Goal: Browse casually

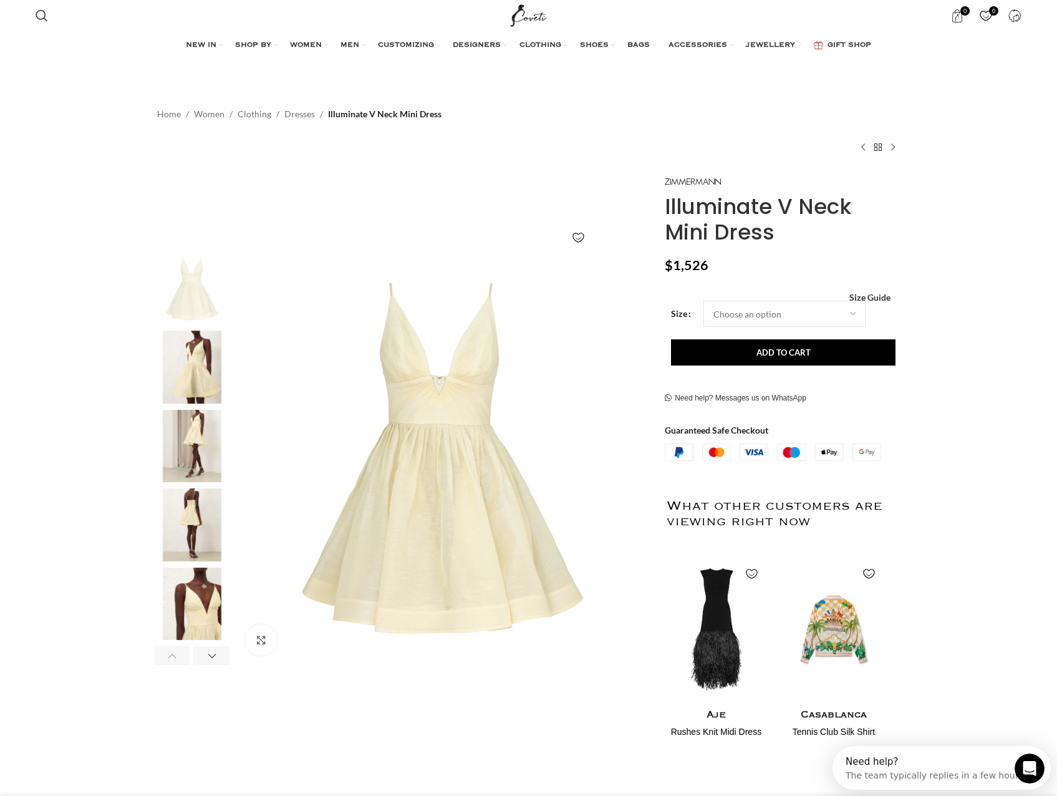
click at [193, 358] on img "2 / 7" at bounding box center [192, 367] width 76 height 73
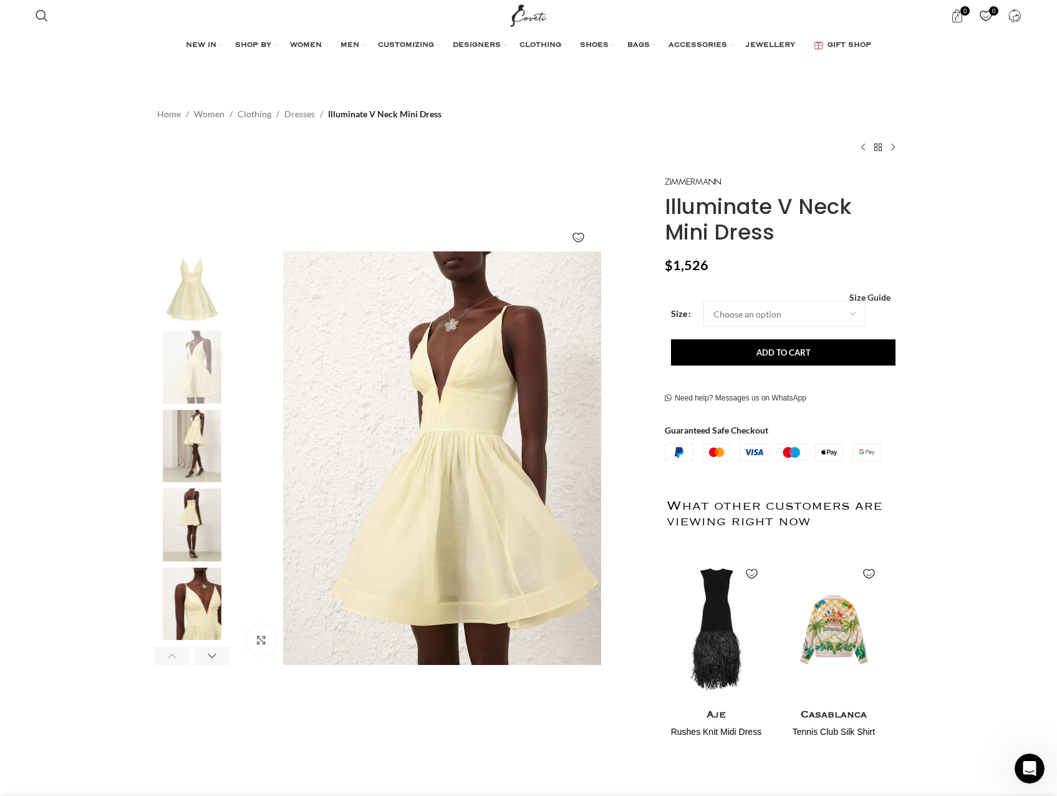
click at [200, 463] on img "3 / 7" at bounding box center [192, 446] width 76 height 73
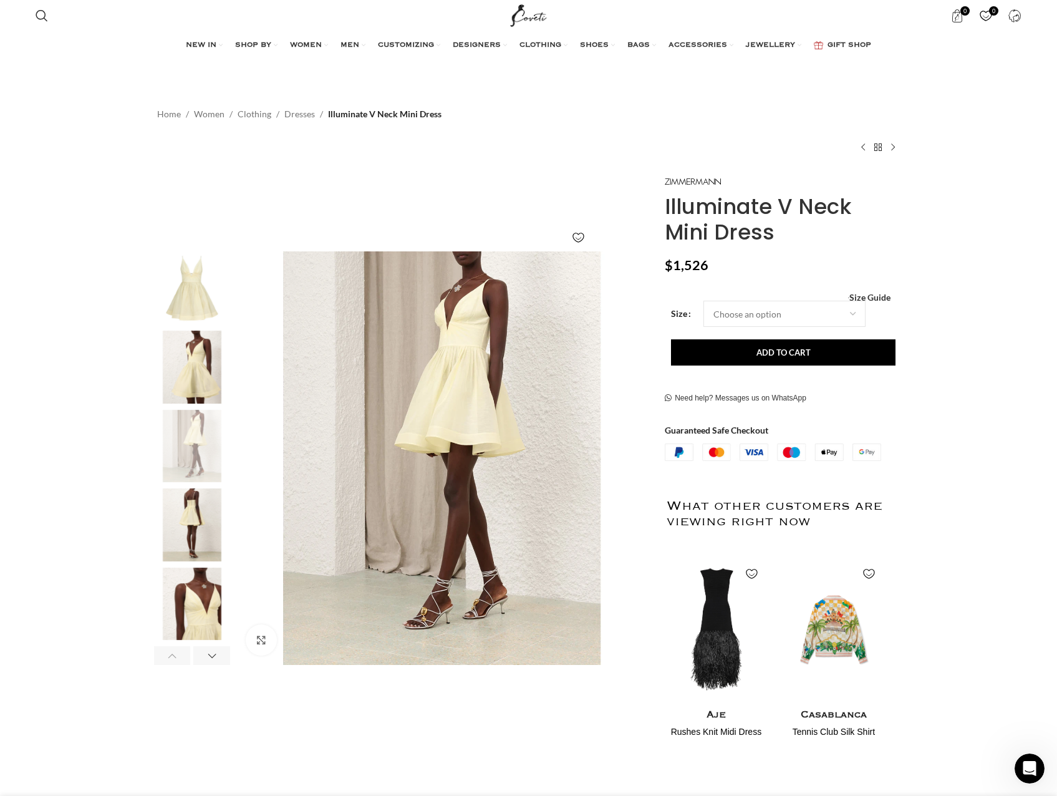
click at [206, 523] on img "4 / 7" at bounding box center [192, 524] width 76 height 73
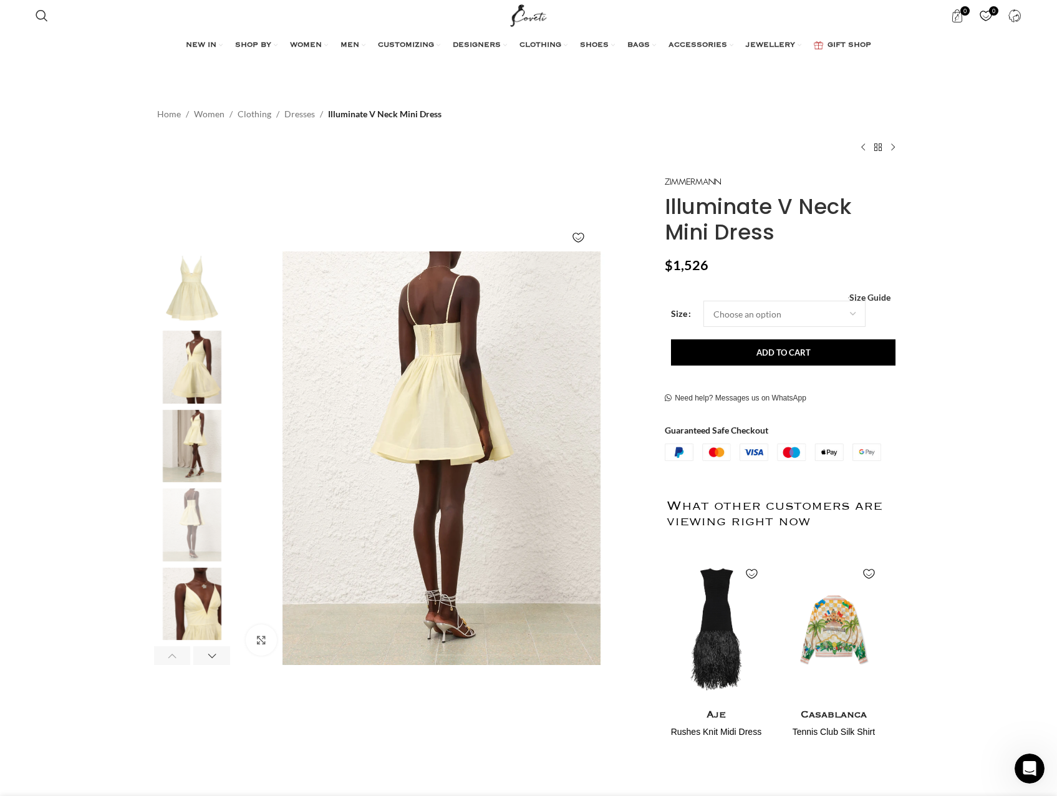
click at [205, 613] on img "5 / 7" at bounding box center [192, 604] width 76 height 73
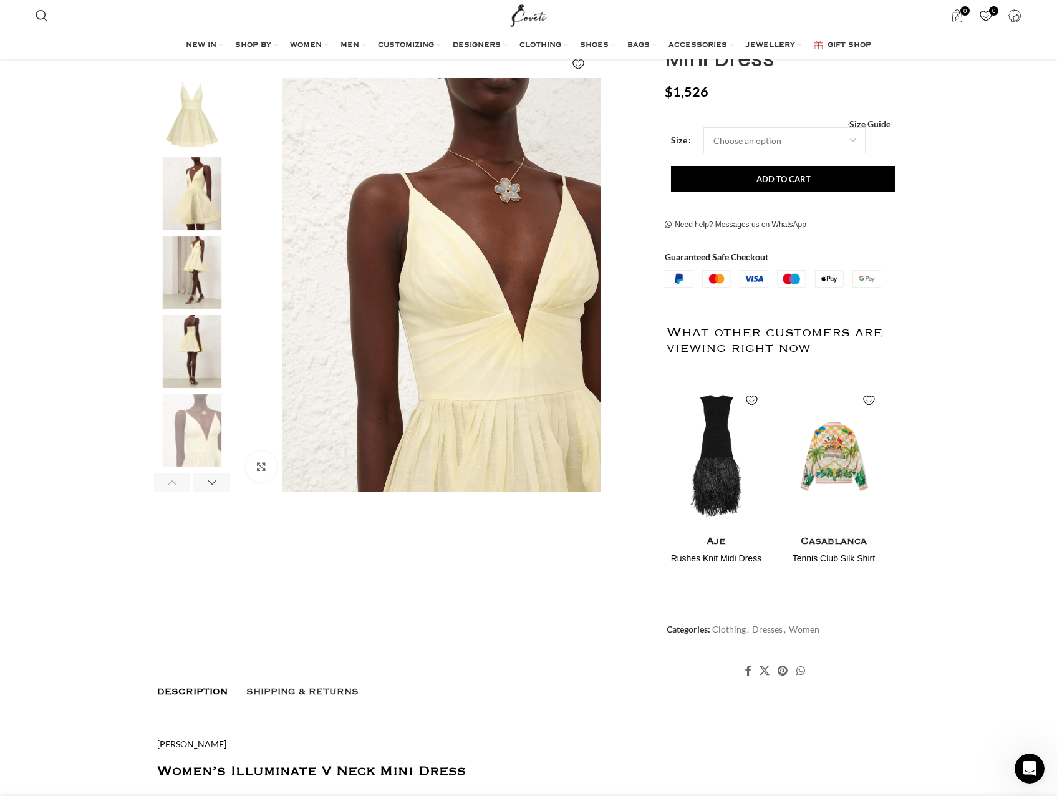
scroll to position [187, 0]
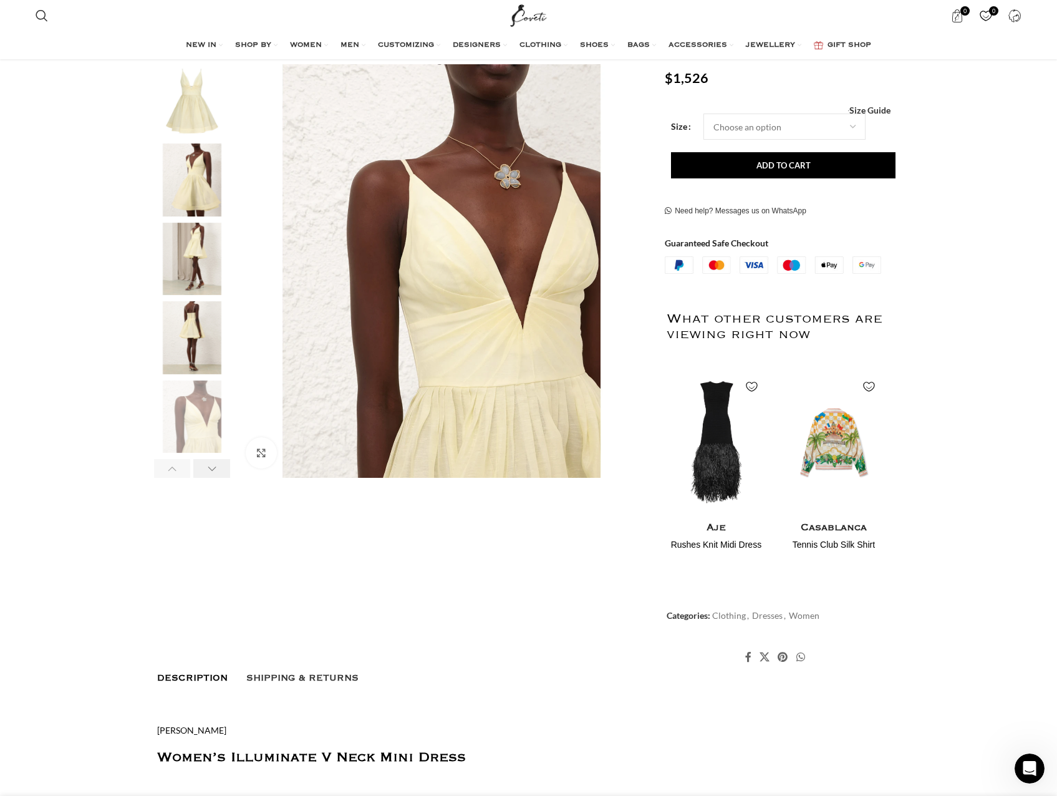
click at [213, 469] on div "Next slide" at bounding box center [211, 468] width 37 height 19
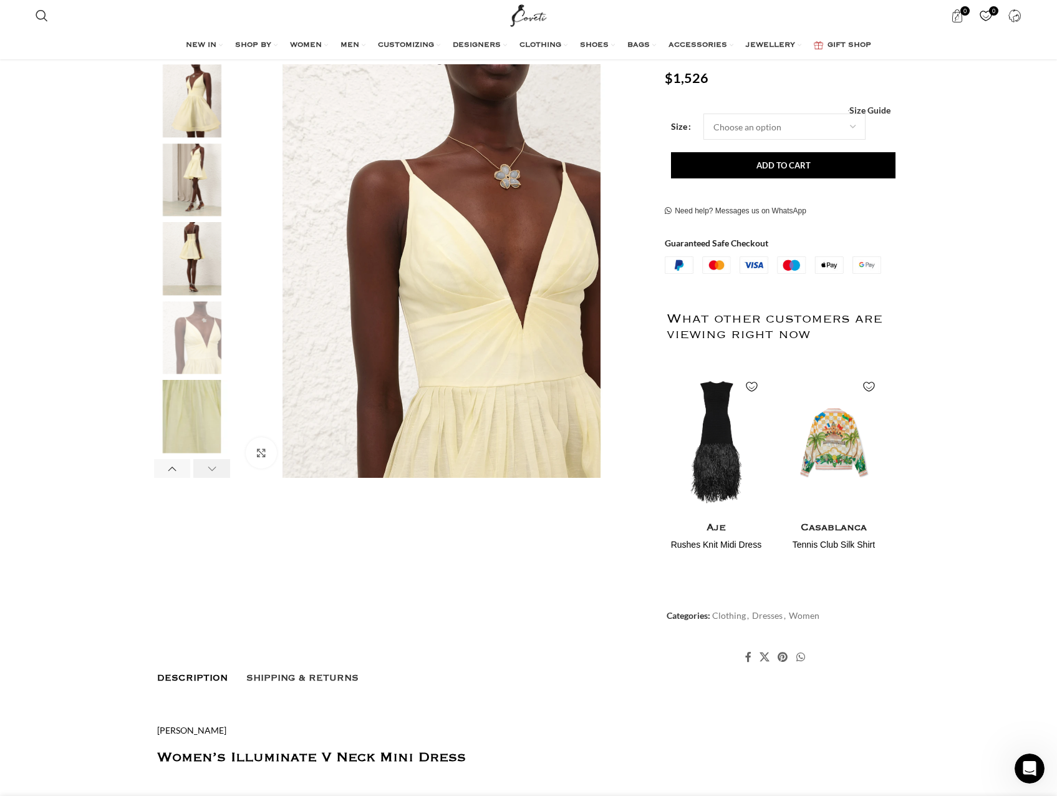
click at [213, 469] on div "Next slide" at bounding box center [211, 468] width 37 height 19
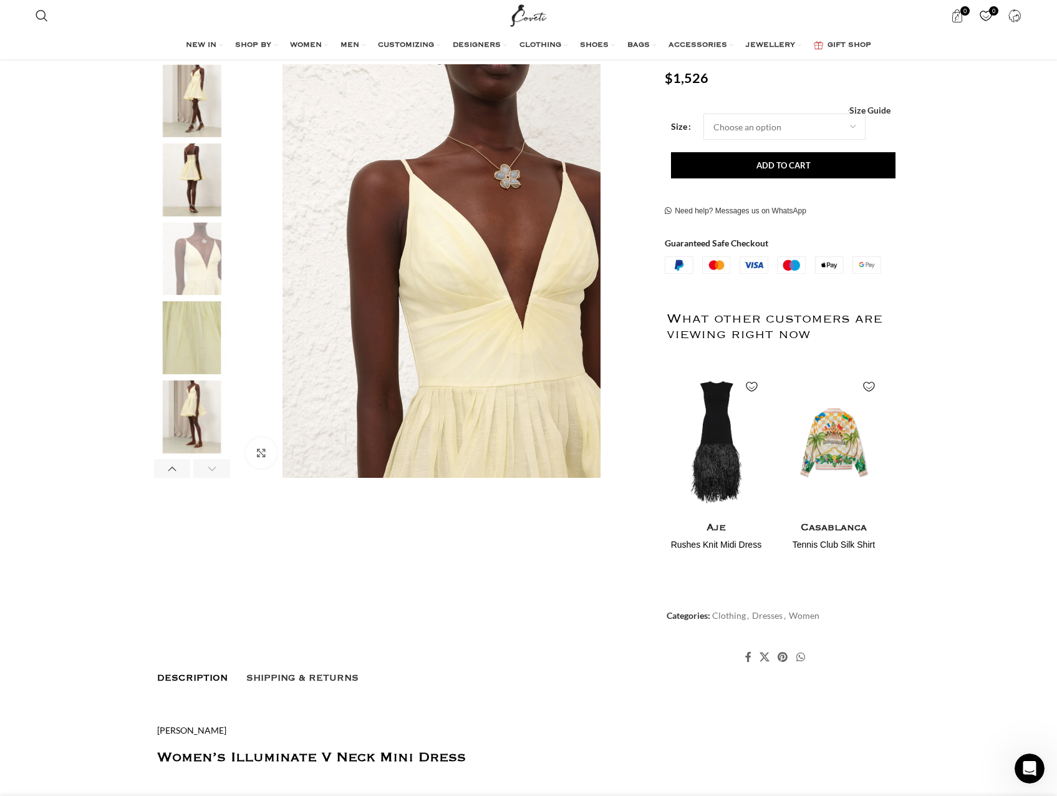
scroll to position [0, 263]
click at [205, 407] on img "7 / 7" at bounding box center [192, 416] width 76 height 73
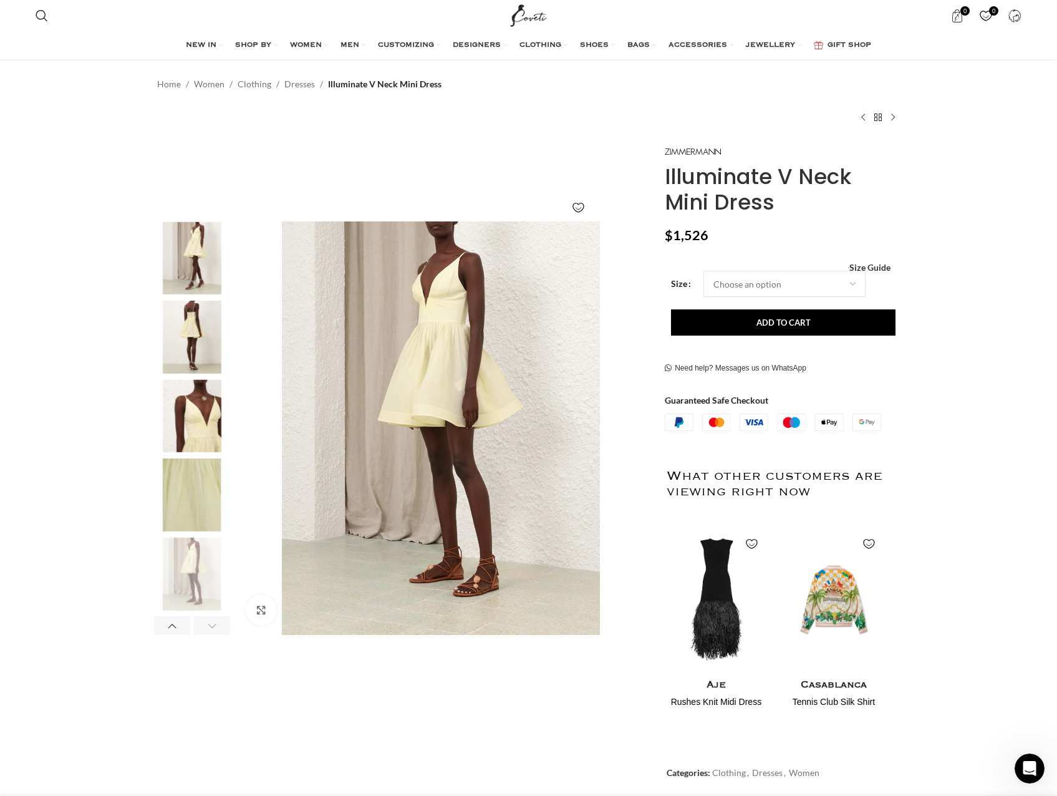
scroll to position [0, 0]
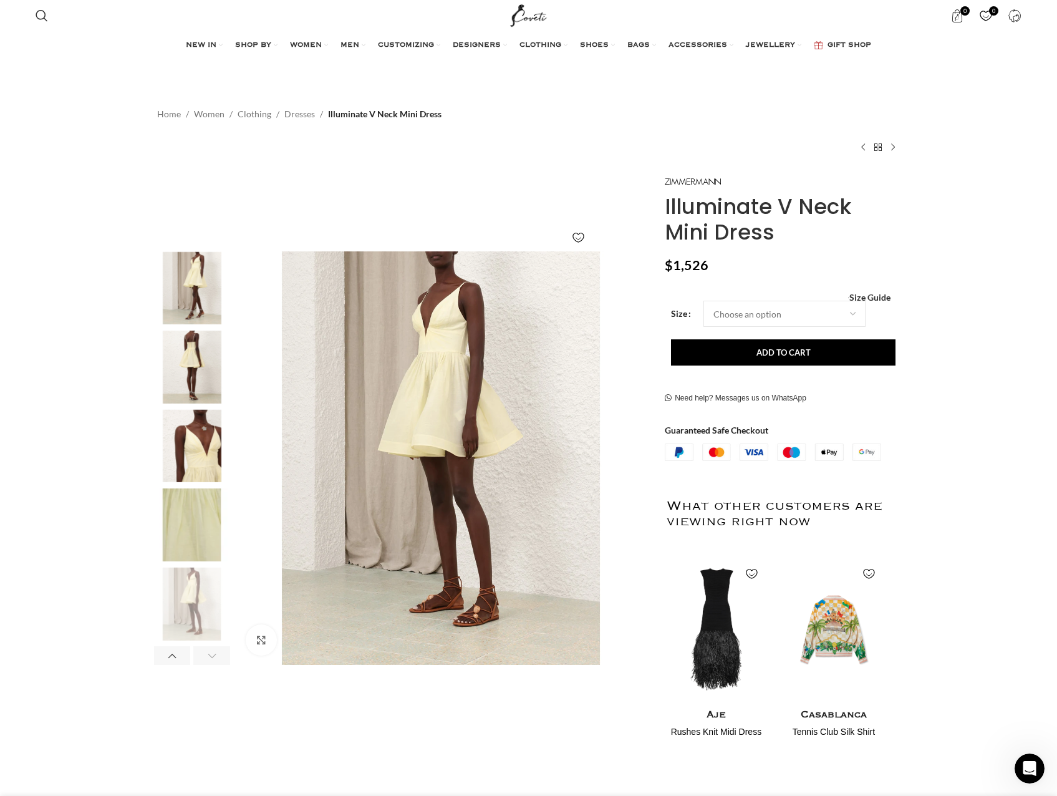
click at [183, 304] on img "3 / 7" at bounding box center [192, 287] width 76 height 73
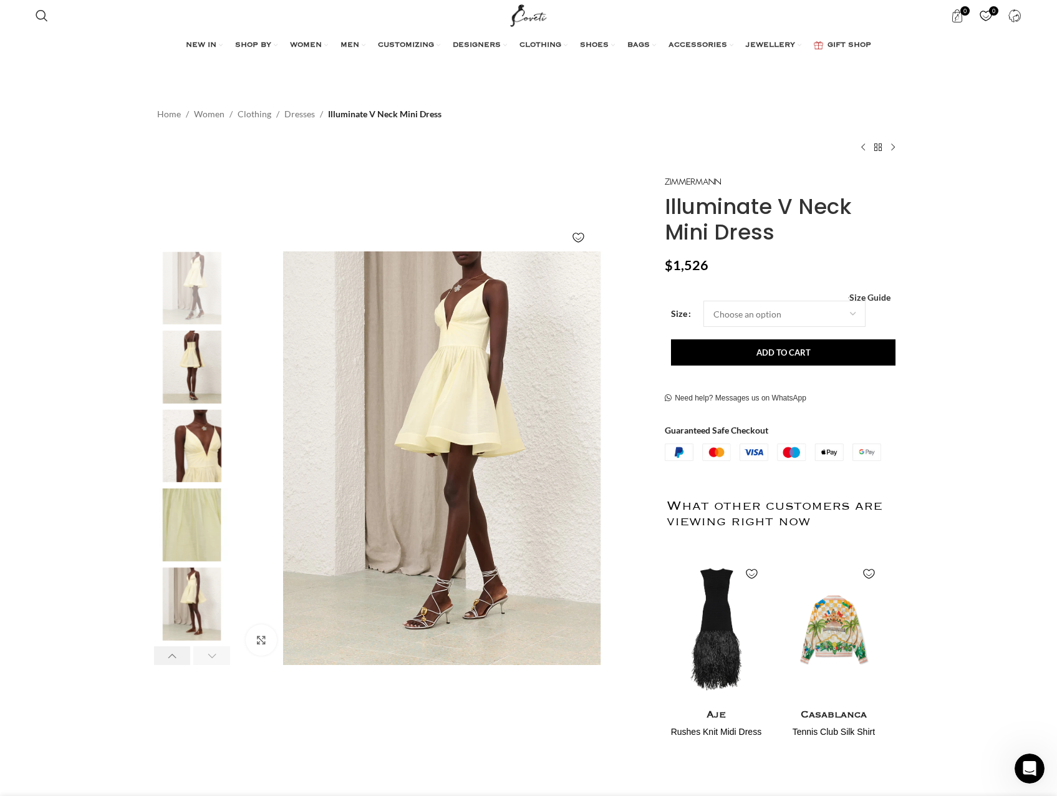
click at [173, 650] on div "Previous slide" at bounding box center [172, 655] width 37 height 19
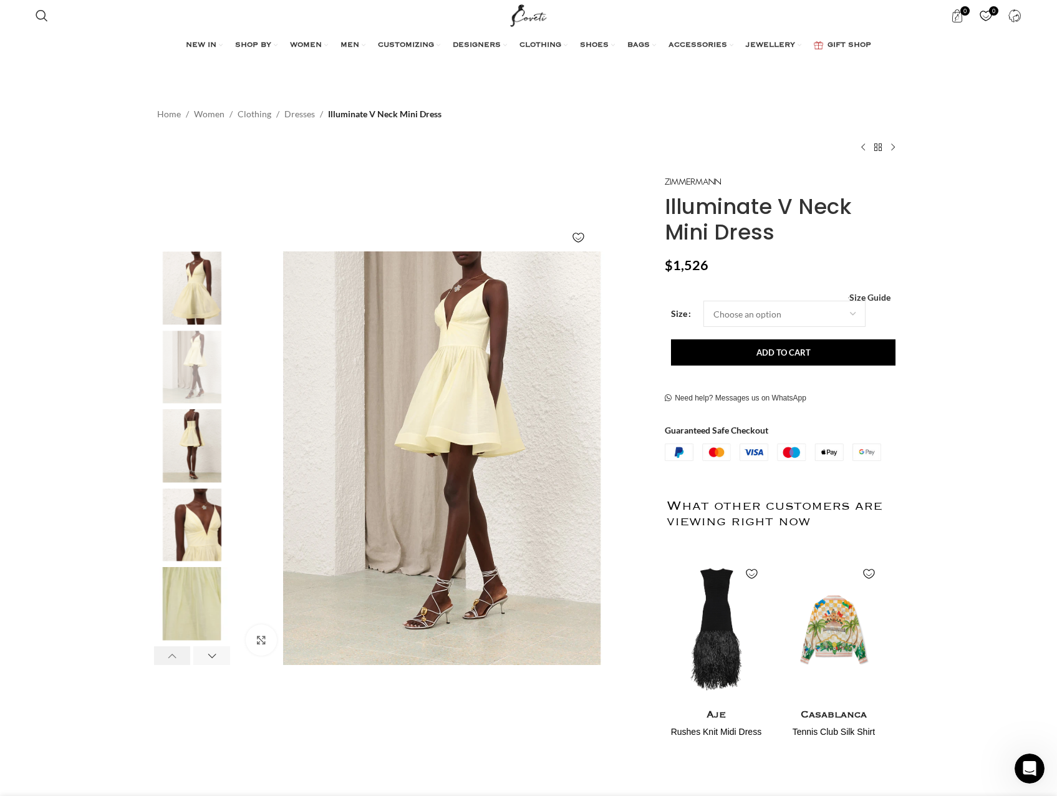
click at [173, 650] on div "Previous slide" at bounding box center [172, 655] width 37 height 19
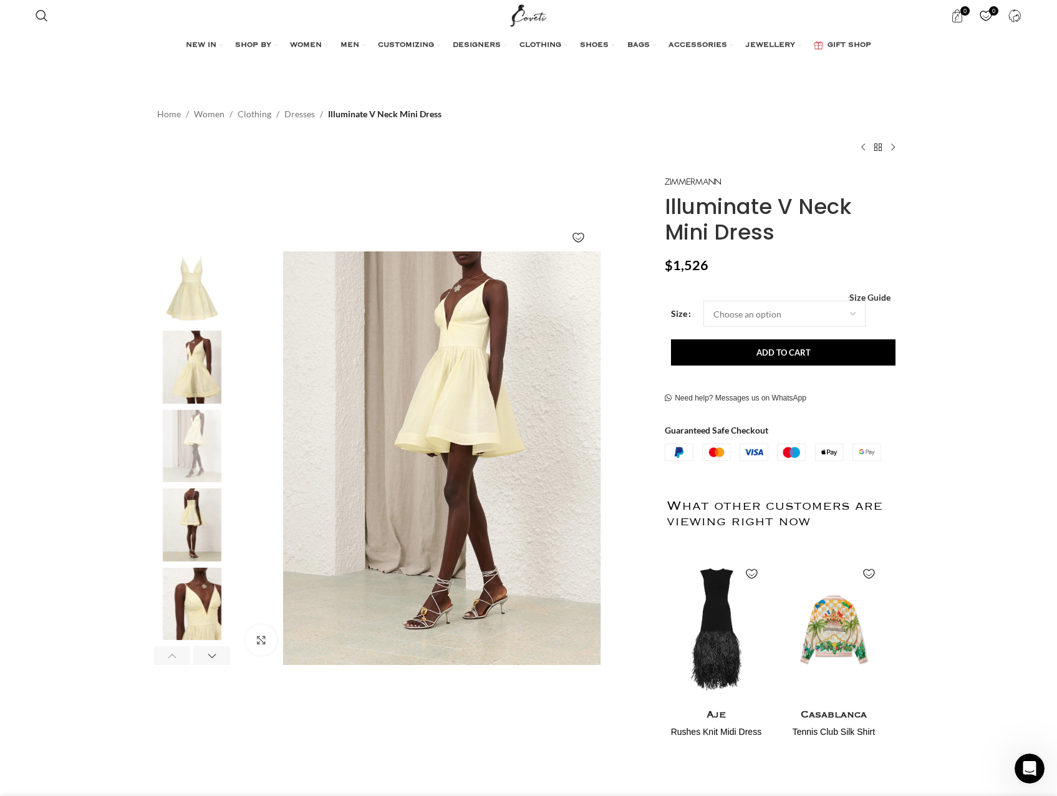
click at [173, 650] on div "Previous slide" at bounding box center [172, 655] width 37 height 19
click at [201, 369] on img "2 / 7" at bounding box center [192, 367] width 76 height 73
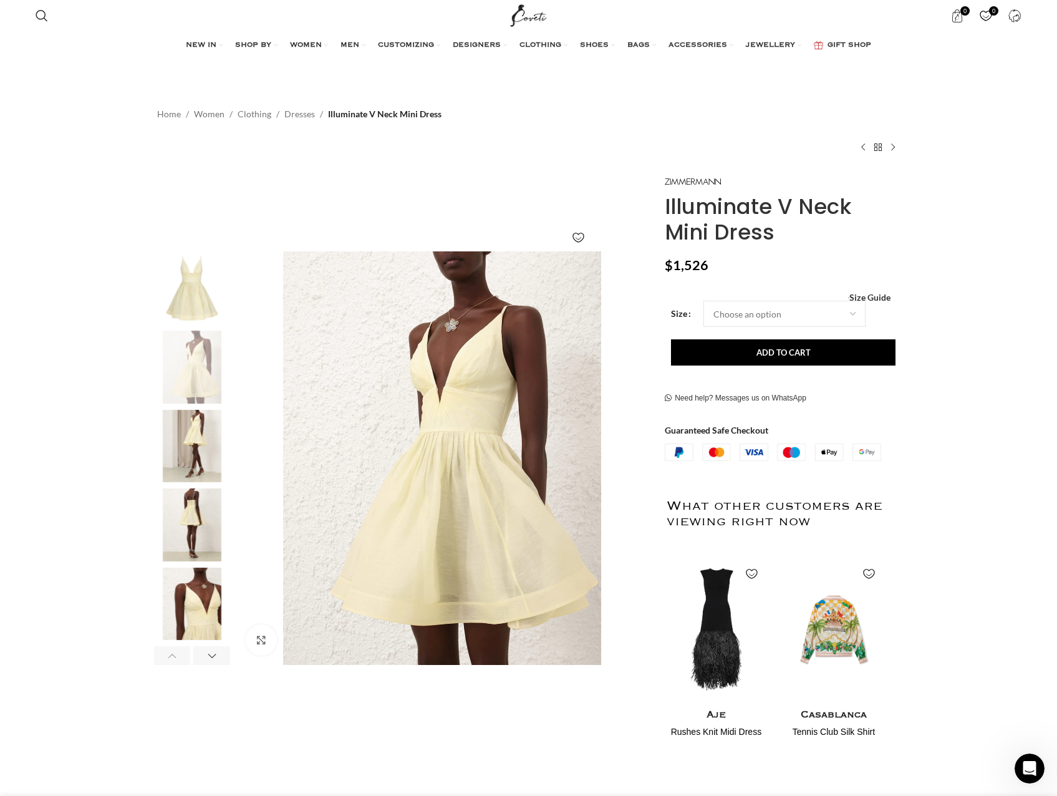
scroll to position [0, 657]
click at [190, 541] on img "4 / 7" at bounding box center [192, 524] width 76 height 73
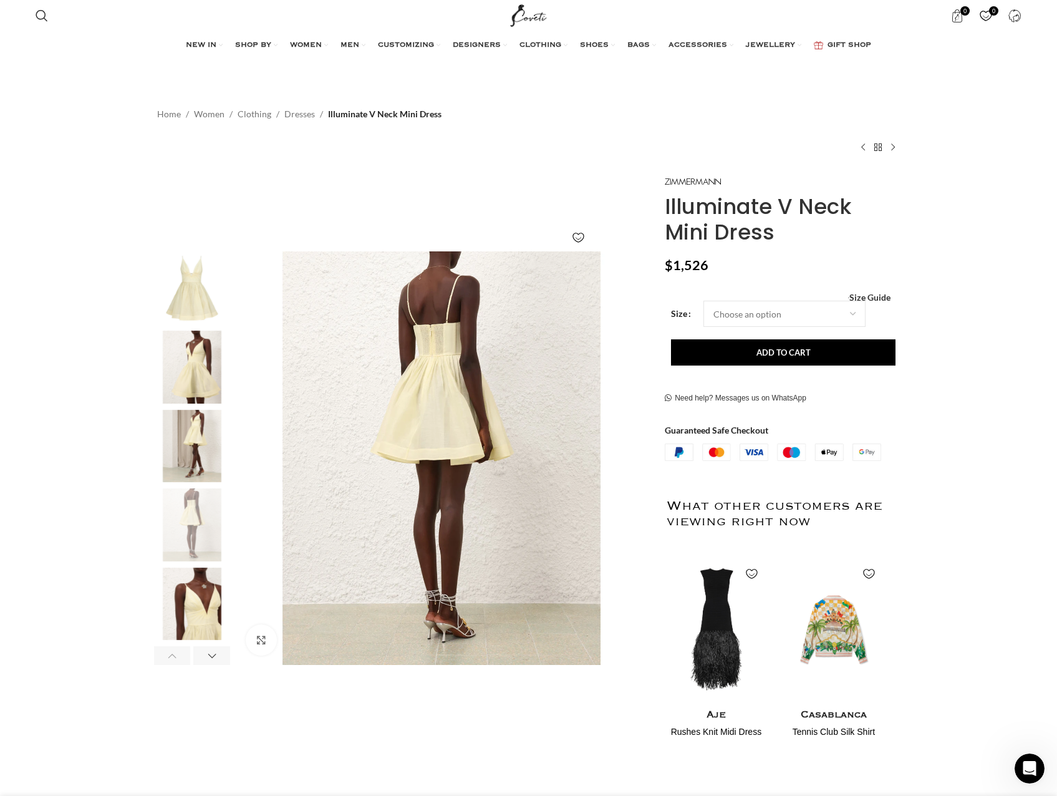
scroll to position [0, 788]
click at [188, 462] on img "3 / 7" at bounding box center [192, 446] width 76 height 73
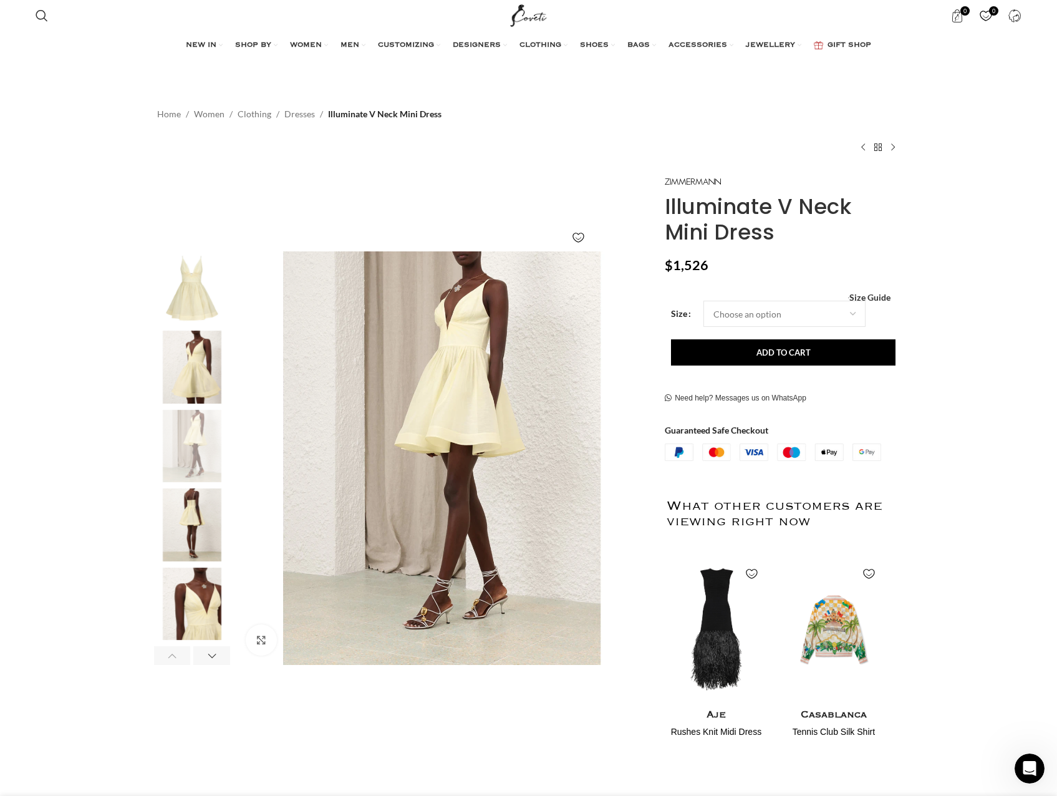
click at [175, 377] on img "2 / 7" at bounding box center [192, 367] width 76 height 73
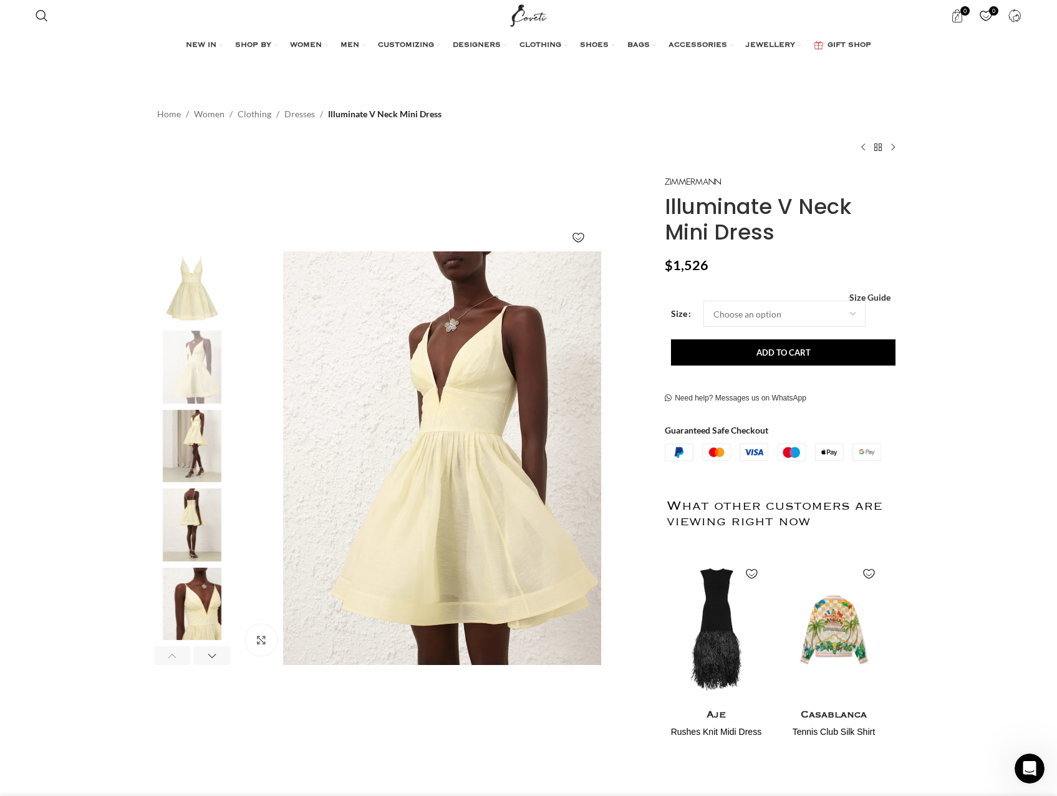
click at [201, 293] on img "1 / 7" at bounding box center [192, 287] width 76 height 73
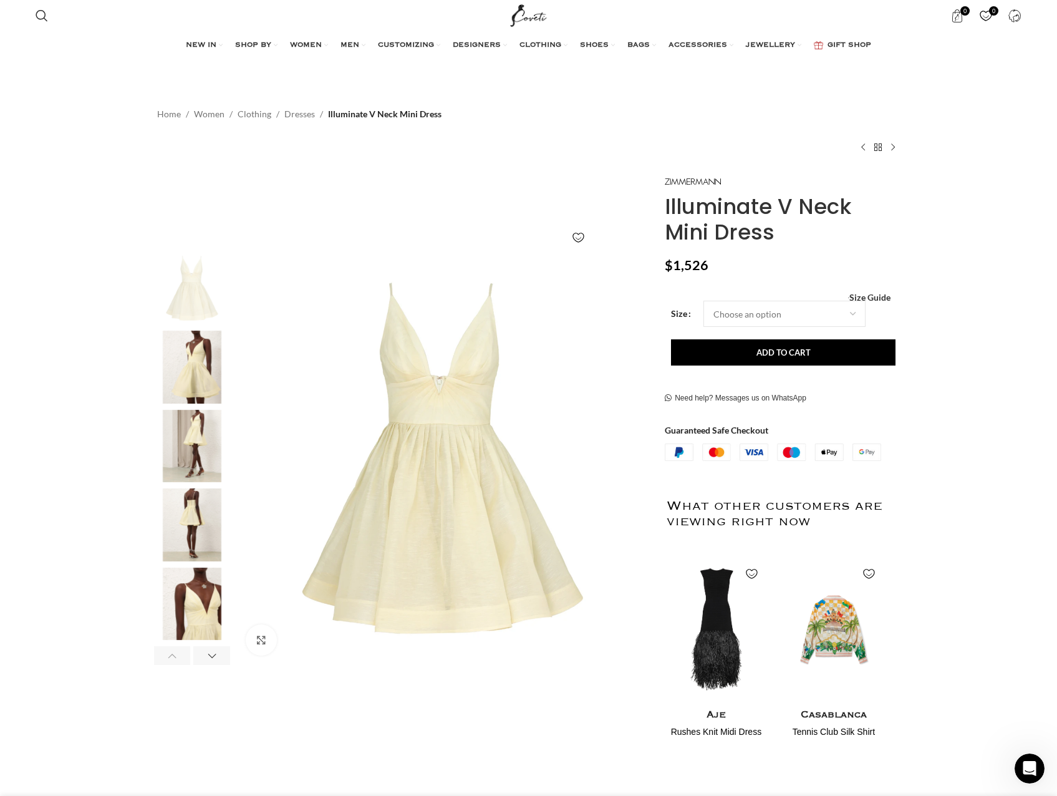
click at [200, 324] on img "1 / 7" at bounding box center [192, 287] width 76 height 73
click at [201, 357] on img "2 / 7" at bounding box center [192, 367] width 76 height 73
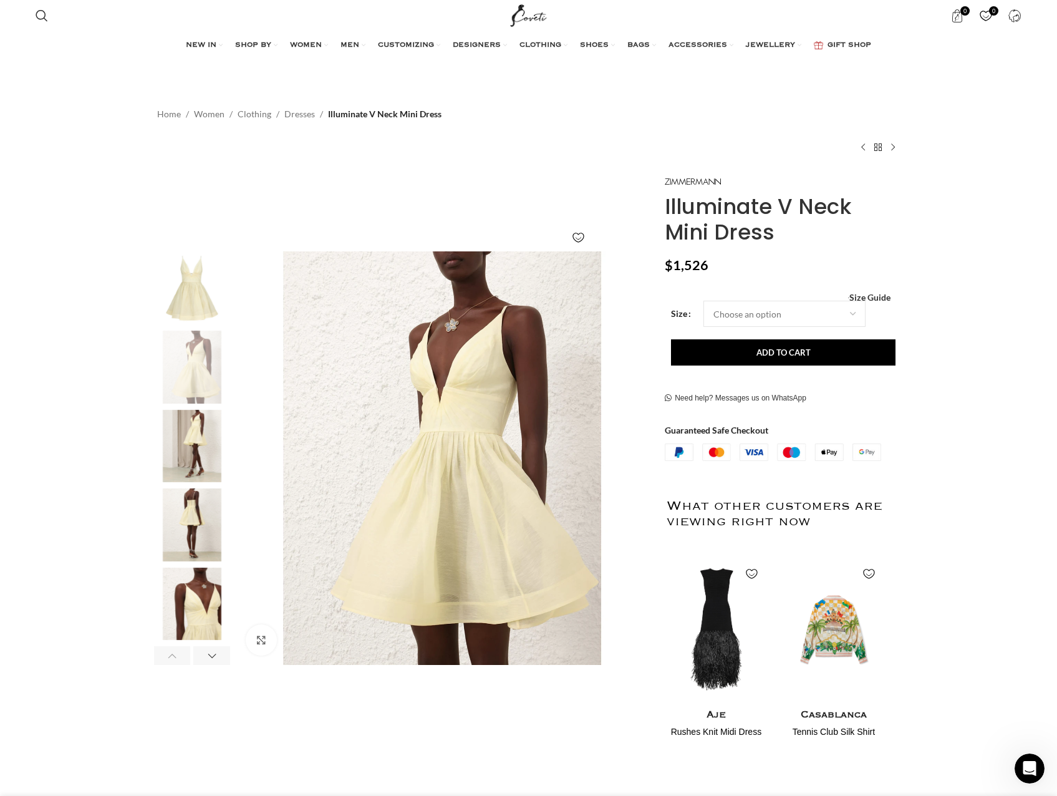
click at [208, 535] on img "4 / 7" at bounding box center [192, 524] width 76 height 73
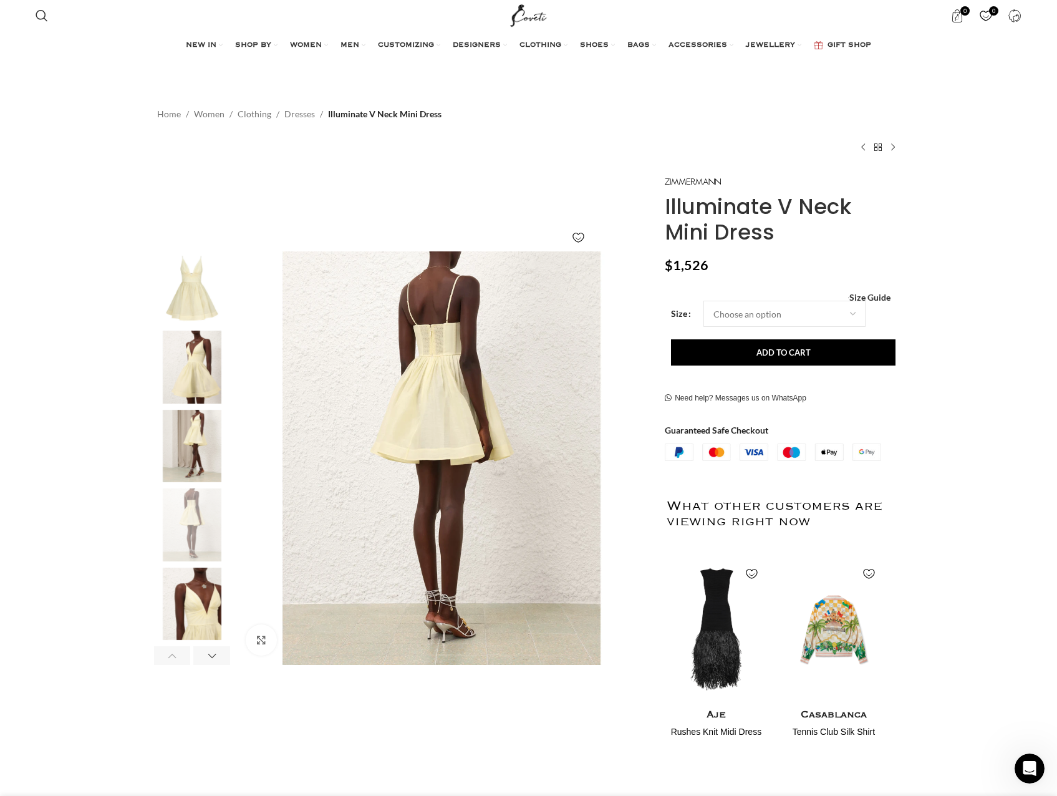
click at [204, 442] on img "3 / 7" at bounding box center [192, 446] width 76 height 73
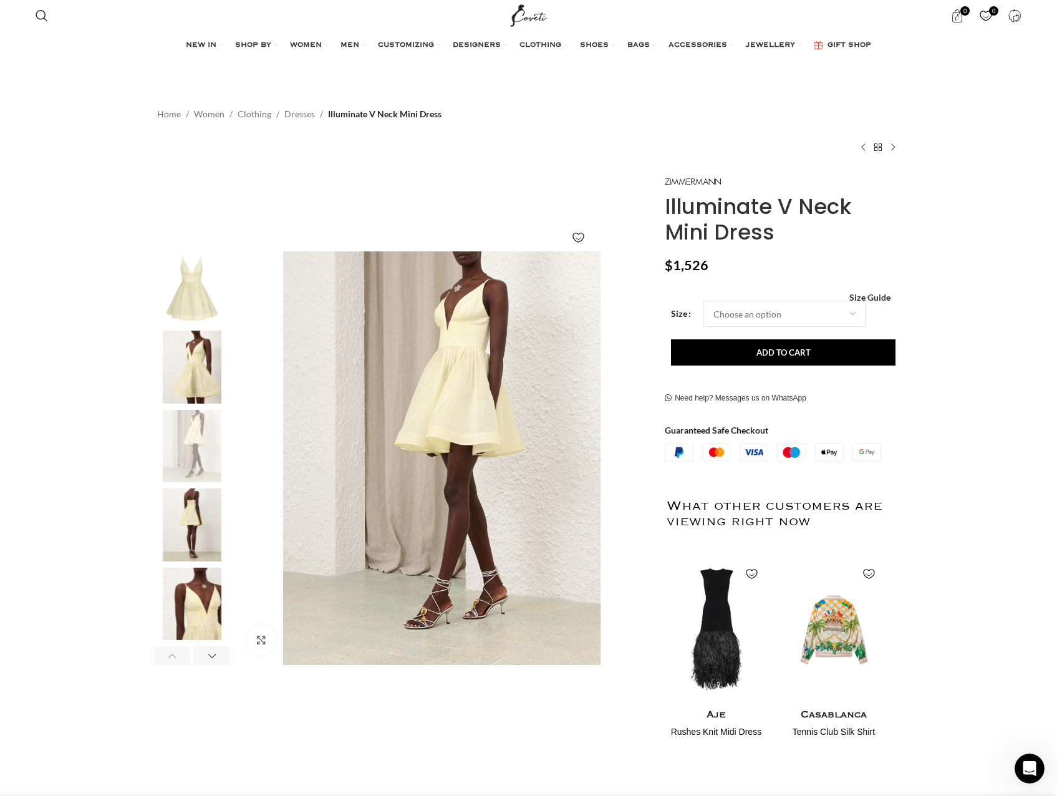
scroll to position [0, 1050]
